Goal: Transaction & Acquisition: Obtain resource

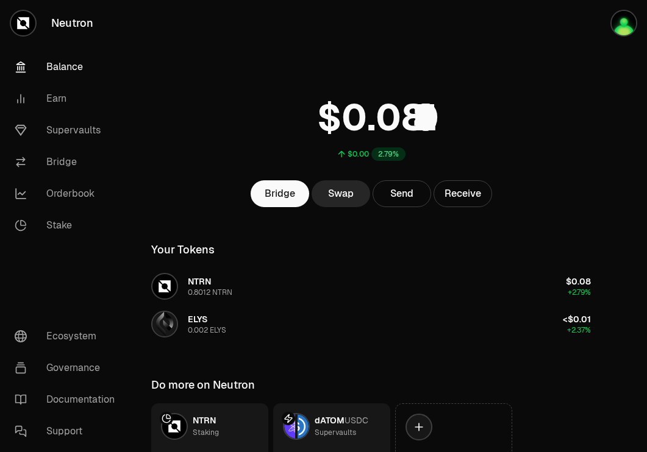
scroll to position [98, 0]
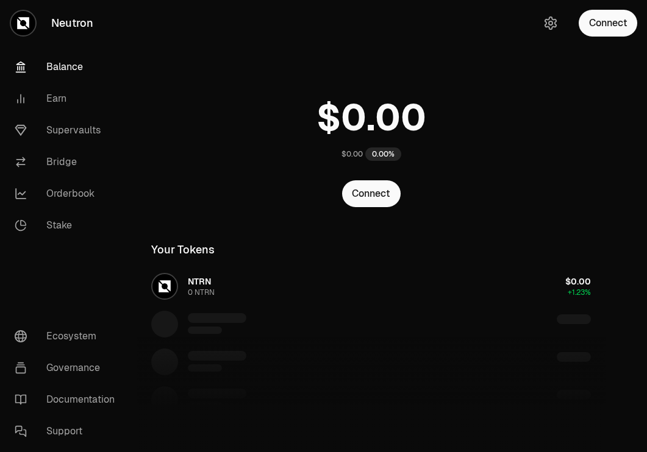
scroll to position [98, 0]
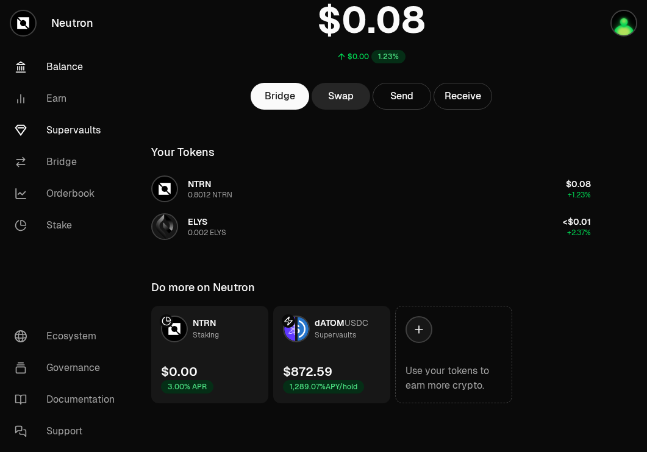
click at [63, 126] on link "Supervaults" at bounding box center [68, 131] width 127 height 32
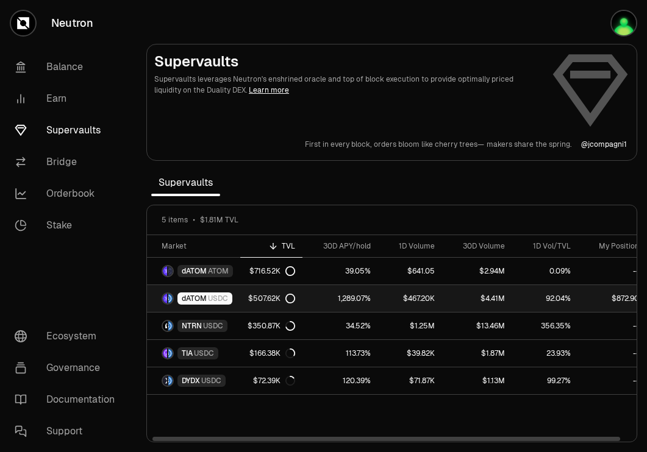
click at [312, 301] on link "1,289.07%" at bounding box center [340, 298] width 76 height 27
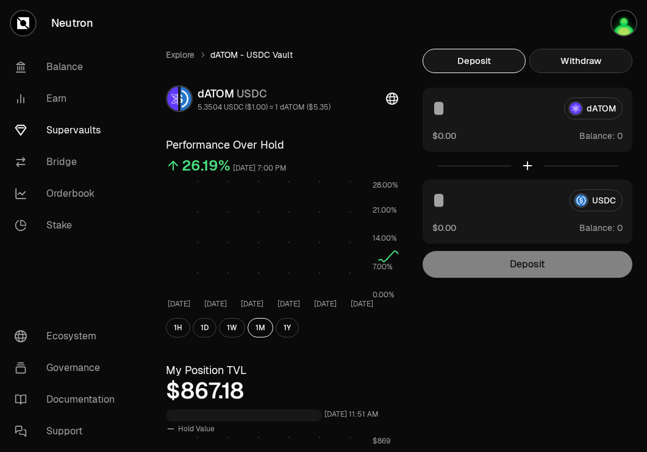
click at [610, 62] on button "Withdraw" at bounding box center [580, 61] width 103 height 24
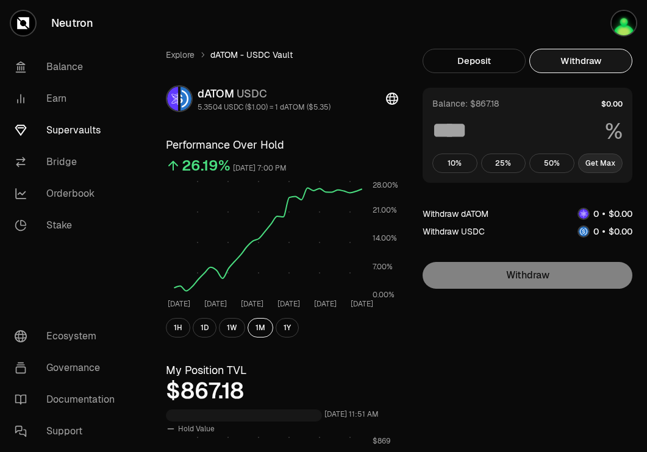
click at [599, 163] on button "Get Max" at bounding box center [600, 164] width 45 height 20
type input "***"
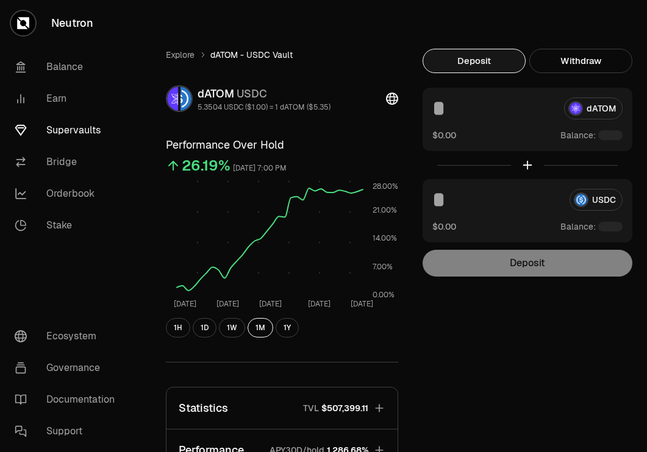
click at [73, 63] on link "Balance" at bounding box center [68, 67] width 127 height 32
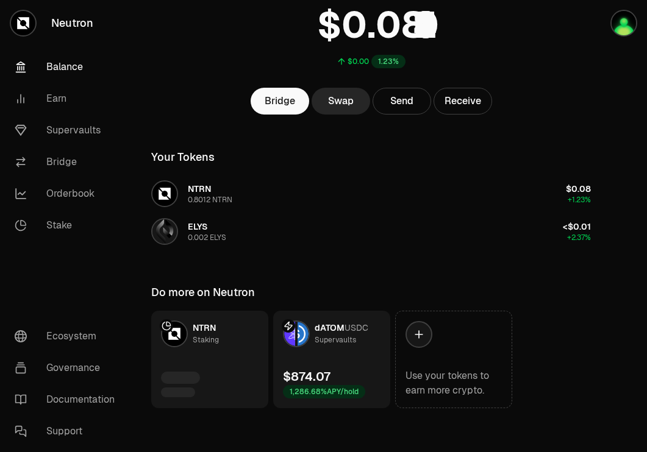
scroll to position [94, 0]
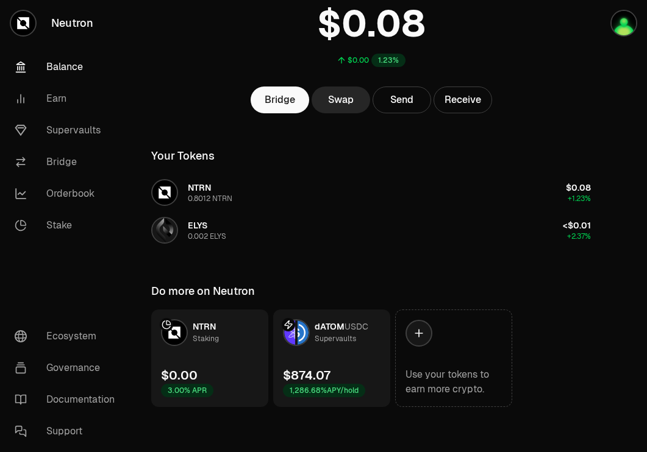
click at [293, 360] on link "dATOM USDC Supervaults $874.07 1,286.68% APY/hold" at bounding box center [331, 359] width 117 height 98
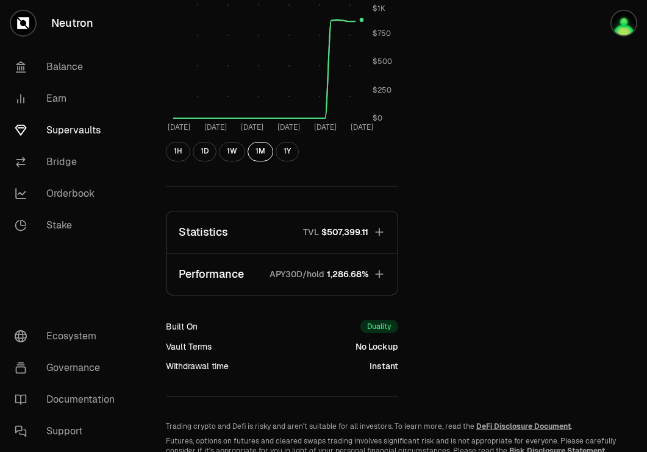
scroll to position [434, 0]
click at [377, 273] on icon "button" at bounding box center [379, 274] width 12 height 12
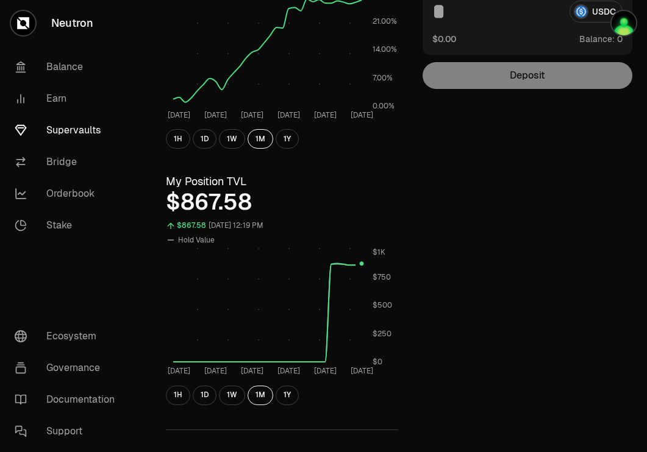
scroll to position [0, 0]
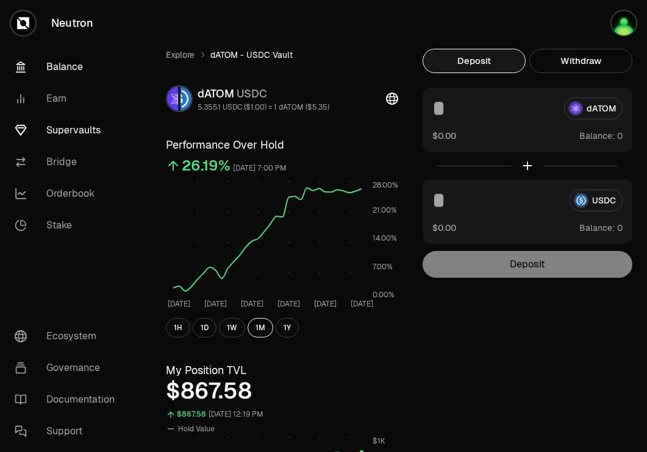
click at [85, 71] on link "Balance" at bounding box center [68, 67] width 127 height 32
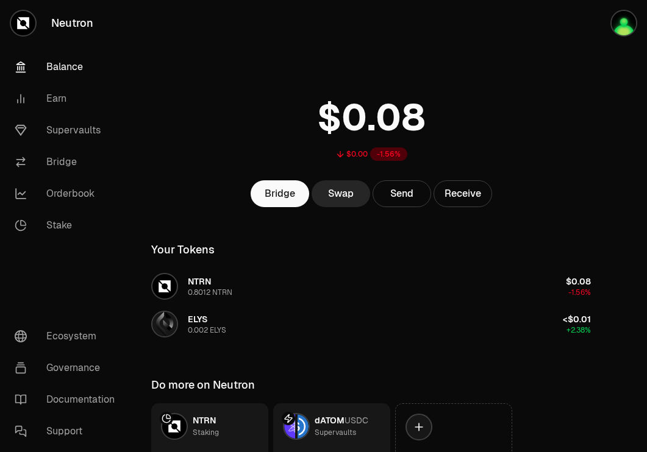
scroll to position [98, 0]
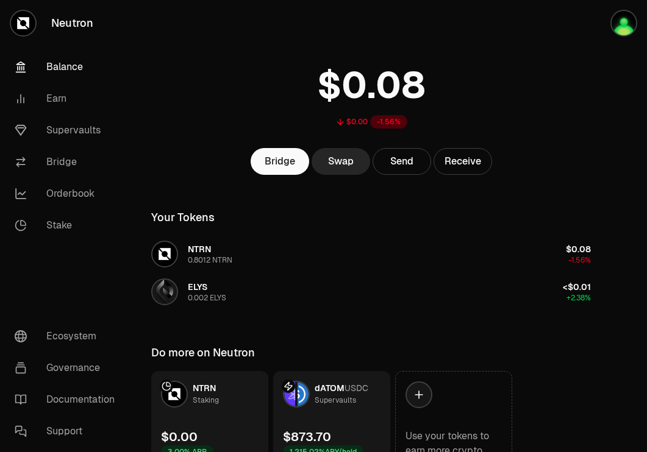
scroll to position [98, 0]
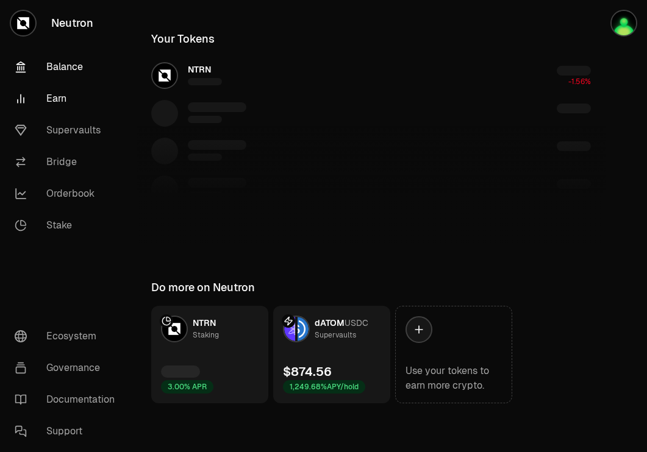
scroll to position [98, 0]
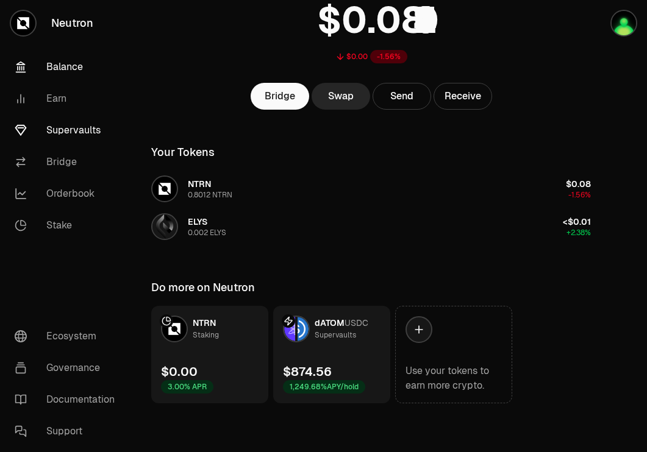
click at [68, 130] on link "Supervaults" at bounding box center [68, 131] width 127 height 32
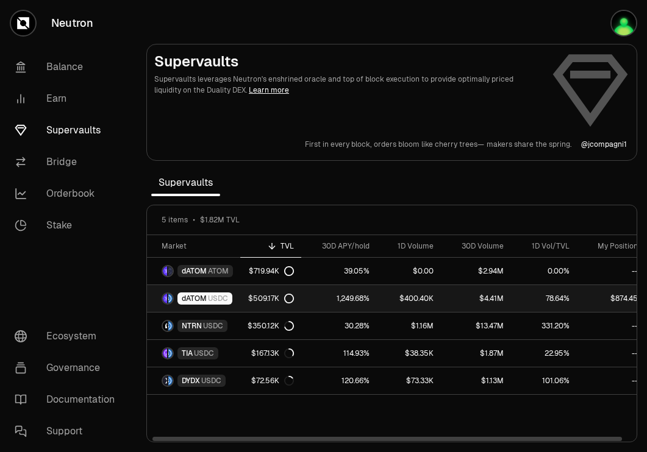
click at [214, 301] on span "USDC" at bounding box center [218, 299] width 20 height 10
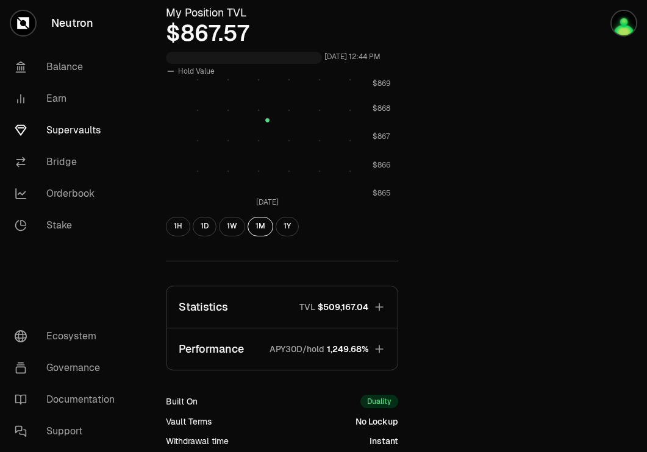
scroll to position [354, 0]
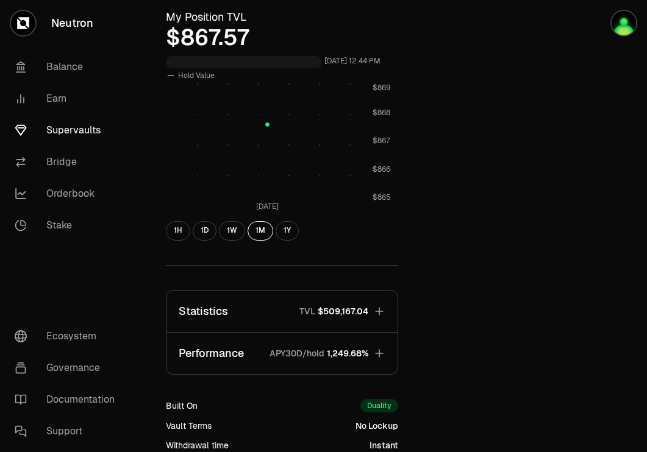
click at [352, 348] on span "1,249.68%" at bounding box center [347, 354] width 41 height 12
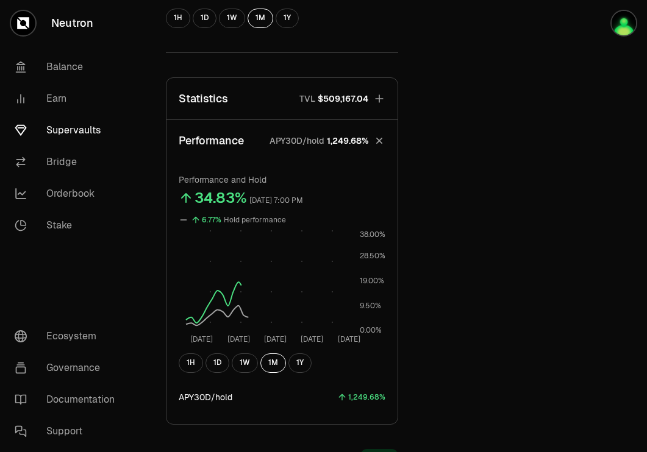
scroll to position [571, 0]
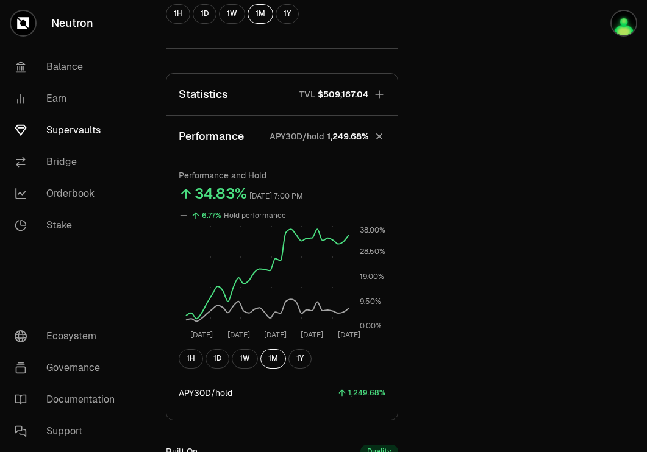
click at [69, 127] on link "Supervaults" at bounding box center [68, 131] width 127 height 32
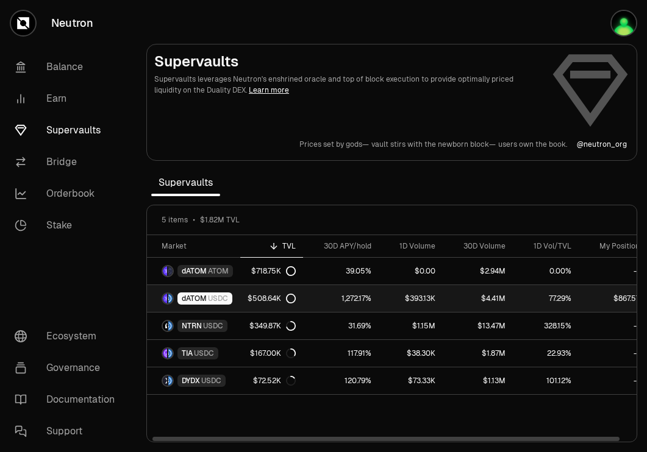
click at [221, 293] on div "dATOM USDC" at bounding box center [204, 299] width 55 height 12
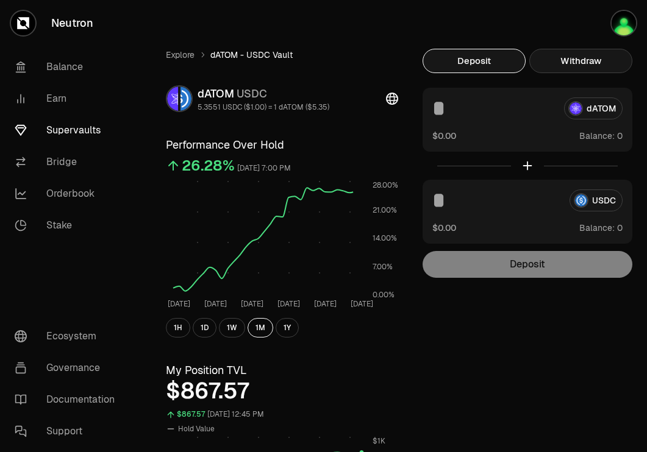
click at [613, 62] on button "Withdraw" at bounding box center [580, 61] width 103 height 24
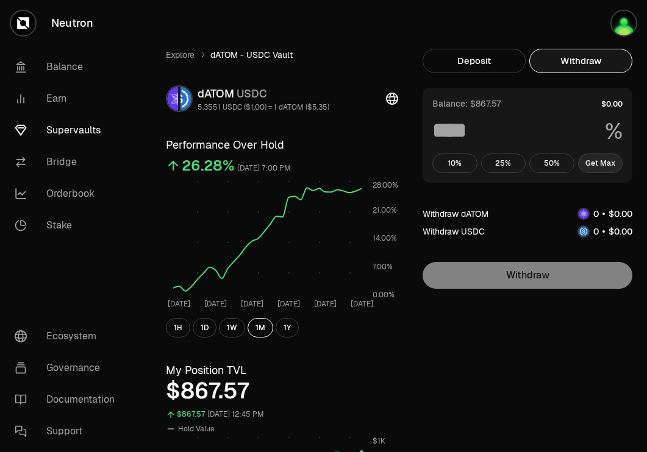
click at [610, 157] on button "Get Max" at bounding box center [600, 164] width 45 height 20
type input "***"
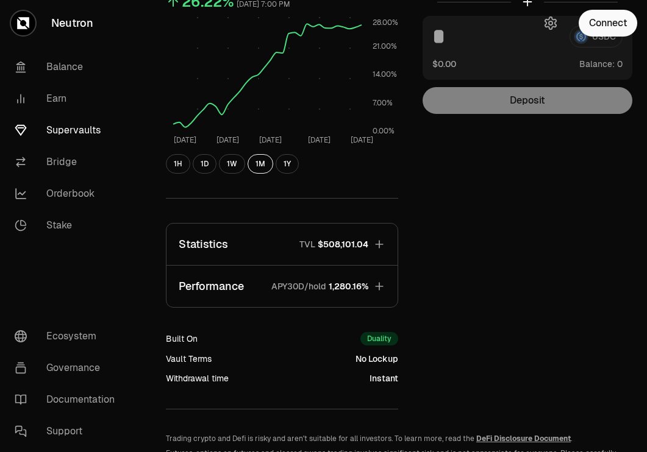
scroll to position [238, 0]
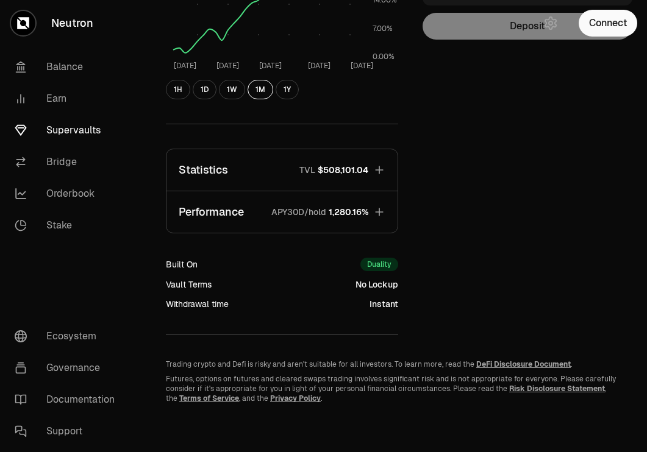
click at [55, 124] on link "Supervaults" at bounding box center [68, 131] width 127 height 32
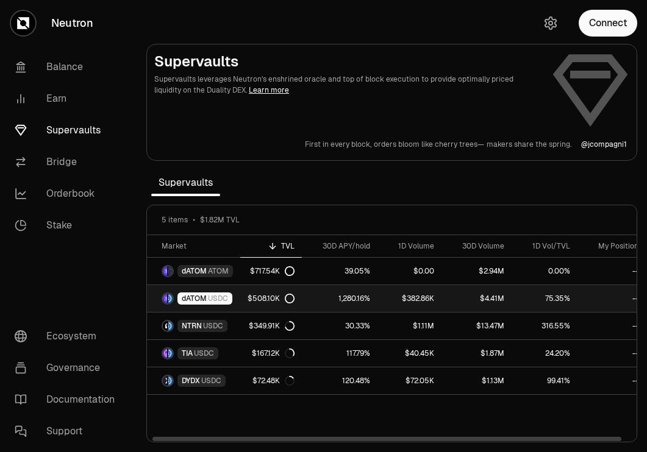
click at [228, 299] on div "dATOM USDC" at bounding box center [204, 299] width 55 height 12
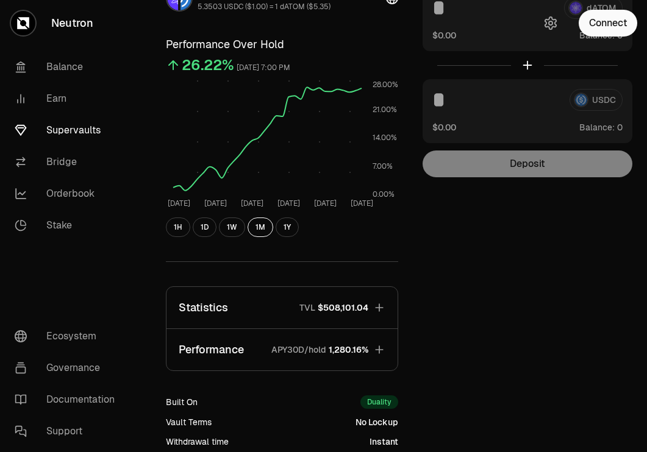
scroll to position [133, 0]
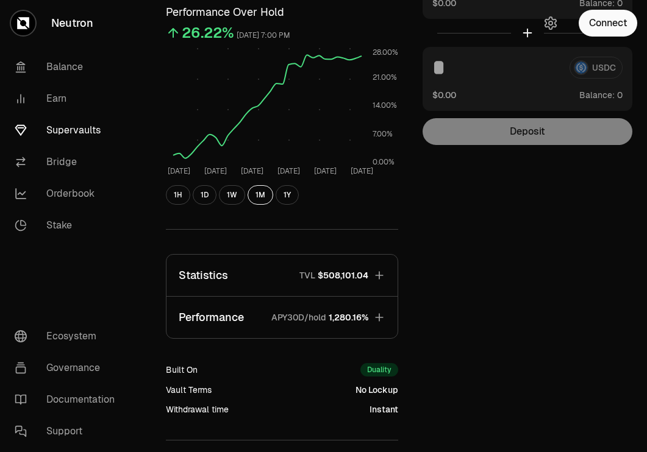
click at [376, 316] on icon "button" at bounding box center [379, 318] width 12 height 12
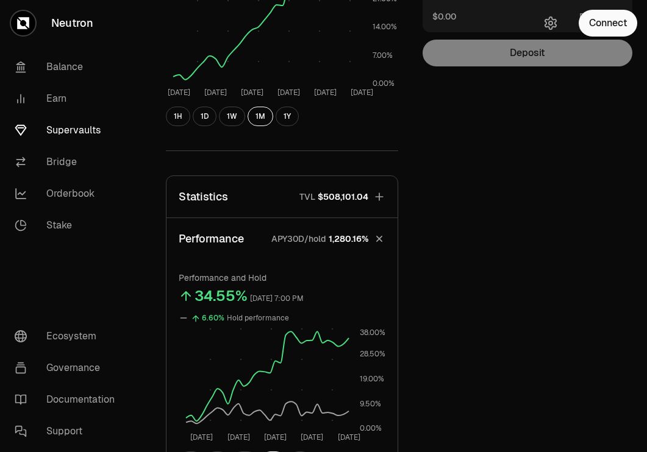
scroll to position [0, 0]
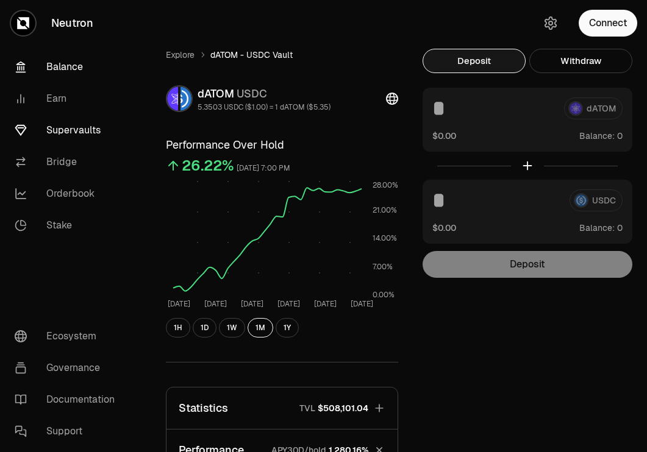
click at [82, 65] on link "Balance" at bounding box center [68, 67] width 127 height 32
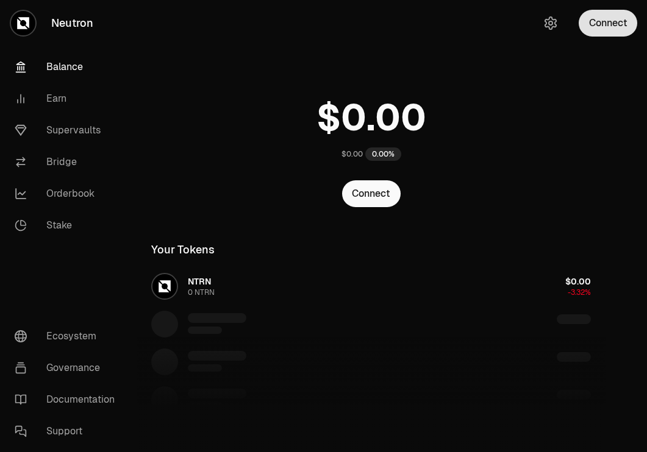
click at [618, 29] on button "Connect" at bounding box center [608, 23] width 59 height 27
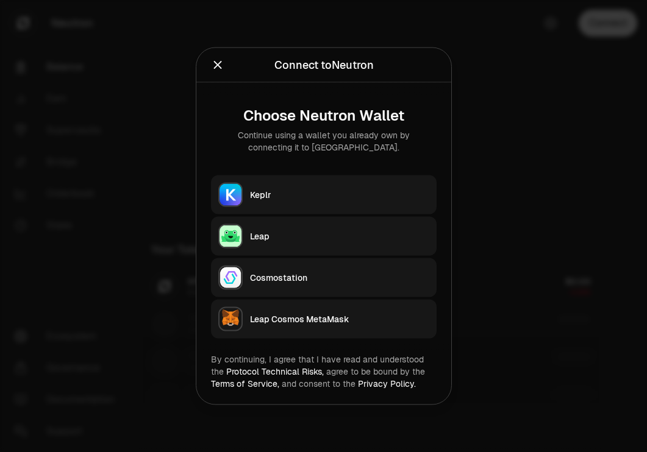
click at [360, 183] on button "Keplr" at bounding box center [324, 195] width 226 height 39
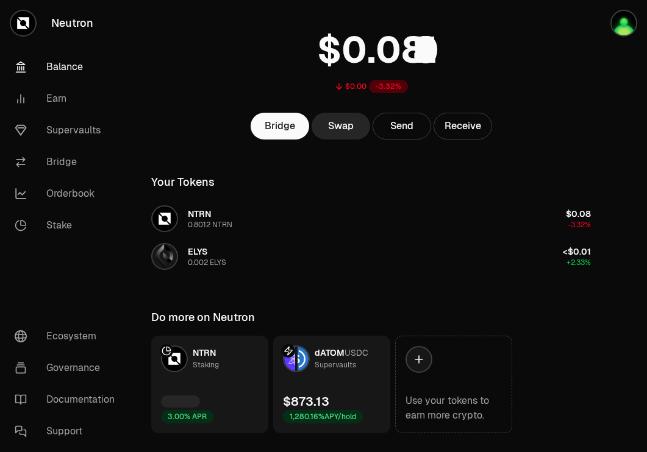
scroll to position [98, 0]
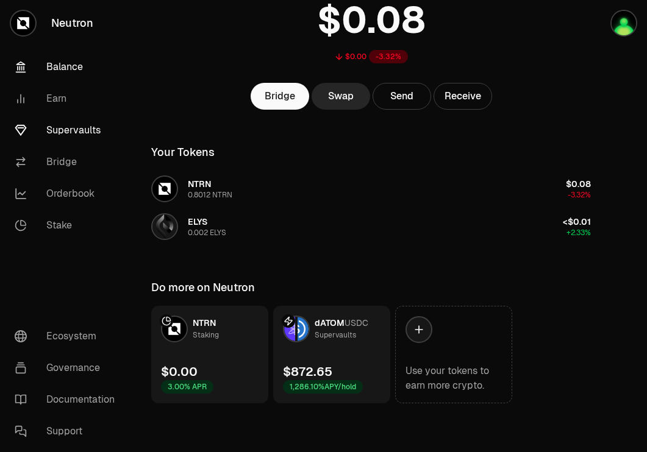
click at [71, 128] on link "Supervaults" at bounding box center [68, 131] width 127 height 32
